Goal: Task Accomplishment & Management: Manage account settings

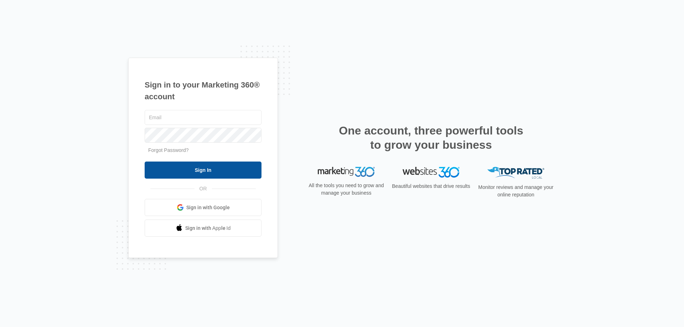
type input "agauthier@empirebeautyschools.com"
click at [188, 167] on input "Sign In" at bounding box center [203, 170] width 117 height 17
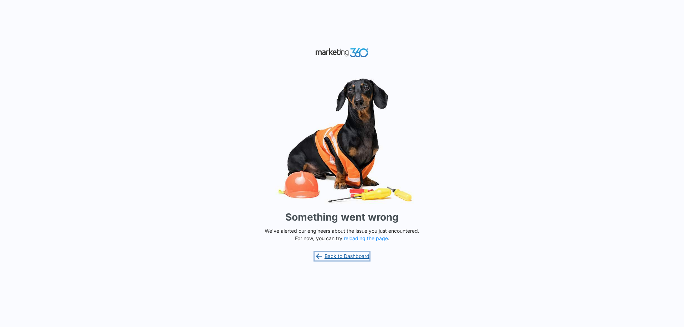
click at [356, 257] on link "Back to Dashboard" at bounding box center [342, 256] width 55 height 9
click at [359, 238] on button "reloading the page" at bounding box center [366, 239] width 44 height 6
click at [354, 238] on button "reloading the page" at bounding box center [366, 239] width 44 height 6
click at [353, 258] on link "Back to Dashboard" at bounding box center [342, 256] width 55 height 9
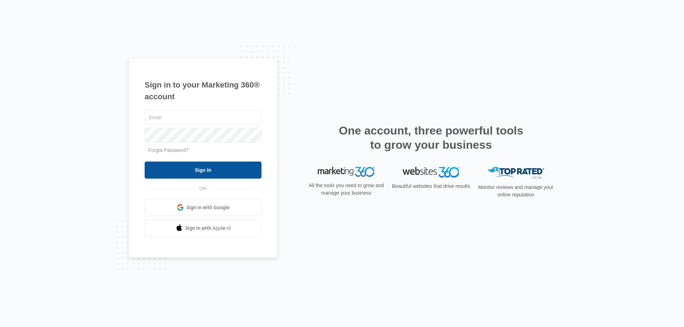
type input "agauthier@empirebeautyschools.com"
click at [198, 171] on input "Sign In" at bounding box center [203, 170] width 117 height 17
